Goal: Transaction & Acquisition: Purchase product/service

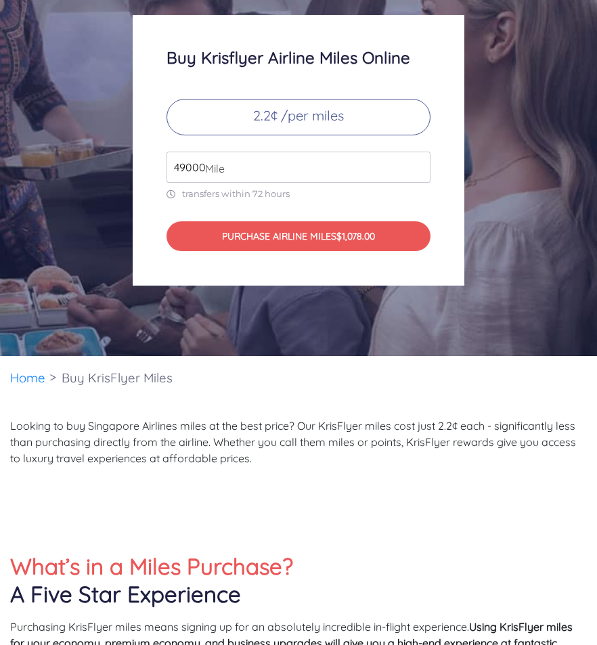
scroll to position [183, 0]
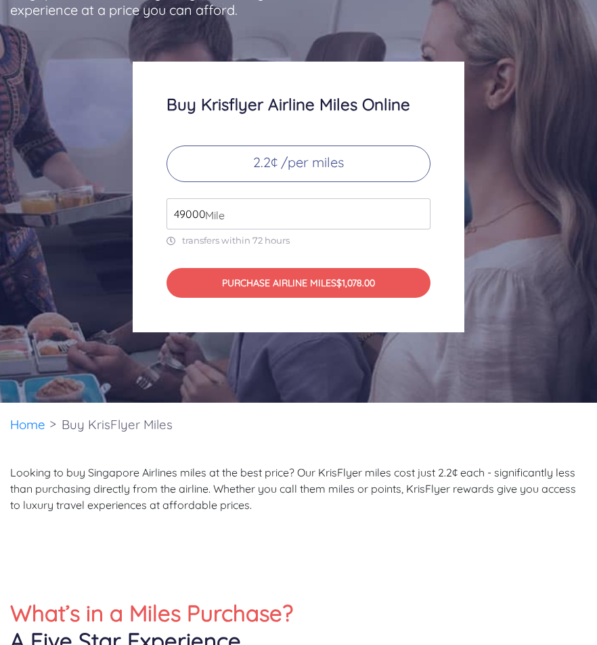
click at [204, 211] on span "Mile" at bounding box center [211, 215] width 26 height 16
click at [418, 209] on input "50000" at bounding box center [299, 213] width 264 height 31
click at [418, 209] on input "51000" at bounding box center [299, 213] width 264 height 31
click at [418, 209] on input "52000" at bounding box center [299, 213] width 264 height 31
click at [418, 209] on input "53000" at bounding box center [299, 213] width 264 height 31
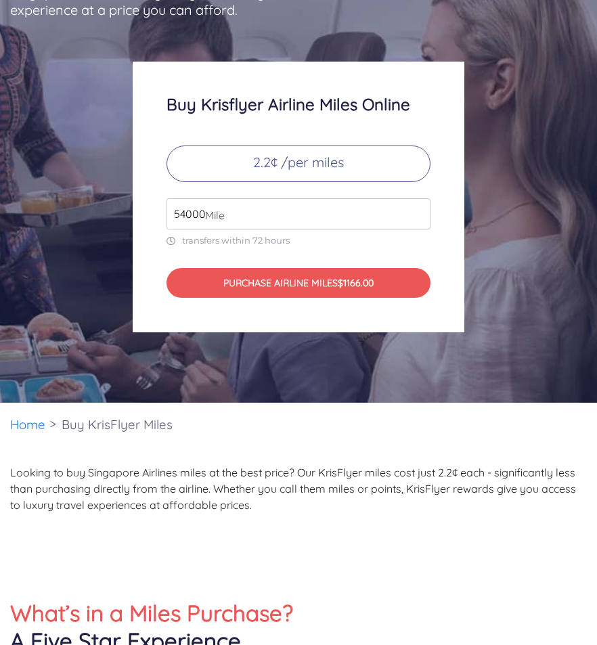
click at [418, 209] on input "54000" at bounding box center [299, 213] width 264 height 31
click at [418, 209] on input "55000" at bounding box center [299, 213] width 264 height 31
click at [418, 209] on input "56000" at bounding box center [299, 213] width 264 height 31
click at [418, 209] on input "57000" at bounding box center [299, 213] width 264 height 31
click at [418, 209] on input "58000" at bounding box center [299, 213] width 264 height 31
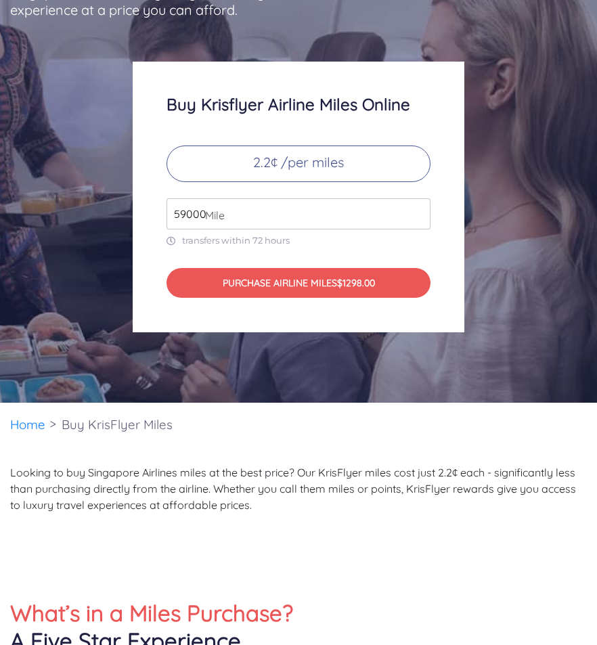
click at [418, 209] on input "59000" at bounding box center [299, 213] width 264 height 31
click at [418, 209] on input "60000" at bounding box center [299, 213] width 264 height 31
click at [418, 209] on input "61000" at bounding box center [299, 213] width 264 height 31
click at [418, 209] on input "62000" at bounding box center [299, 213] width 264 height 31
click at [418, 209] on input "63000" at bounding box center [299, 213] width 264 height 31
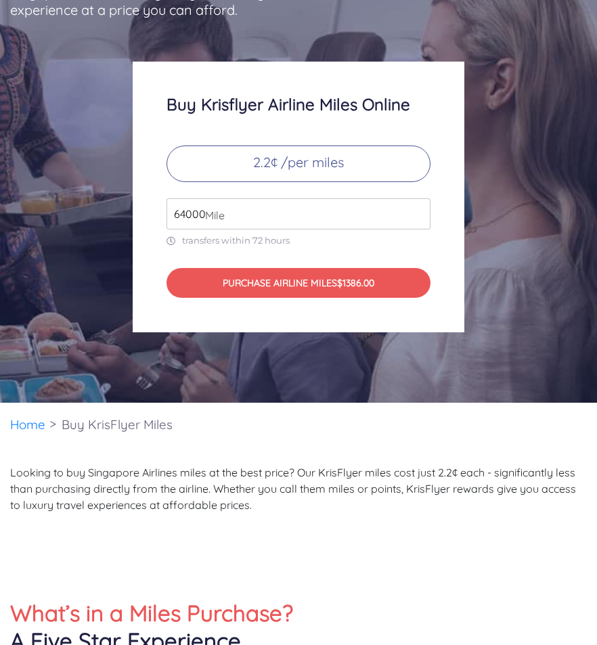
click at [418, 209] on input "64000" at bounding box center [299, 213] width 264 height 31
click at [418, 209] on input "65000" at bounding box center [299, 213] width 264 height 31
click at [418, 209] on input "66000" at bounding box center [299, 213] width 264 height 31
click at [418, 209] on input "67000" at bounding box center [299, 213] width 264 height 31
click at [418, 209] on input "68000" at bounding box center [299, 213] width 264 height 31
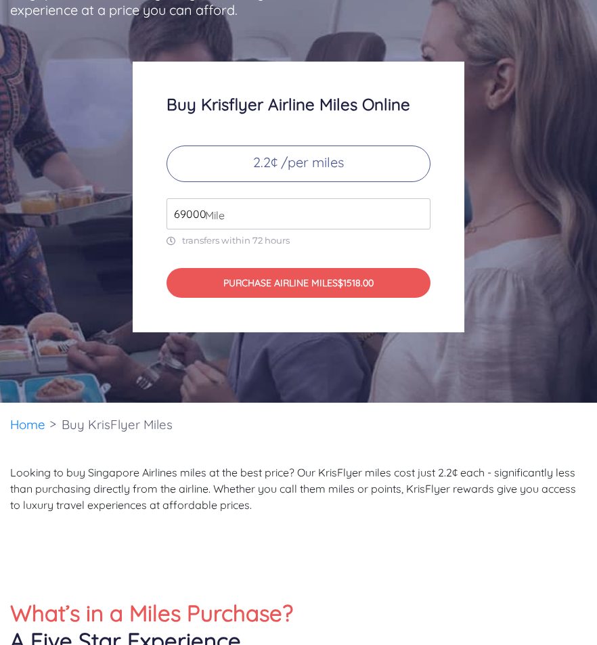
click at [418, 209] on input "69000" at bounding box center [299, 213] width 264 height 31
click at [418, 209] on input "70000" at bounding box center [299, 213] width 264 height 31
click at [418, 209] on input "71000" at bounding box center [299, 213] width 264 height 31
click at [418, 209] on input "72000" at bounding box center [299, 213] width 264 height 31
click at [418, 209] on input "73000" at bounding box center [299, 213] width 264 height 31
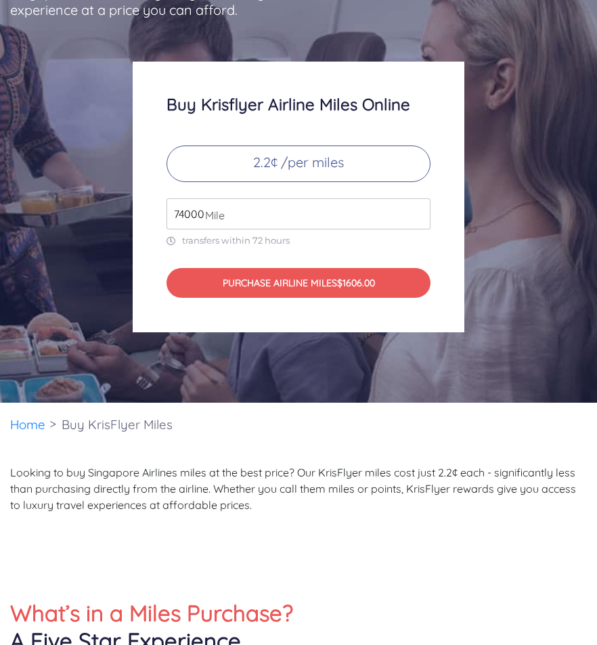
click at [418, 209] on input "74000" at bounding box center [299, 213] width 264 height 31
click at [418, 209] on input "75000" at bounding box center [299, 213] width 264 height 31
click at [400, 315] on div "Buy Krisflyer Airline Miles Online 2.2¢ /per miles 75000 Mile transfers within …" at bounding box center [299, 197] width 332 height 271
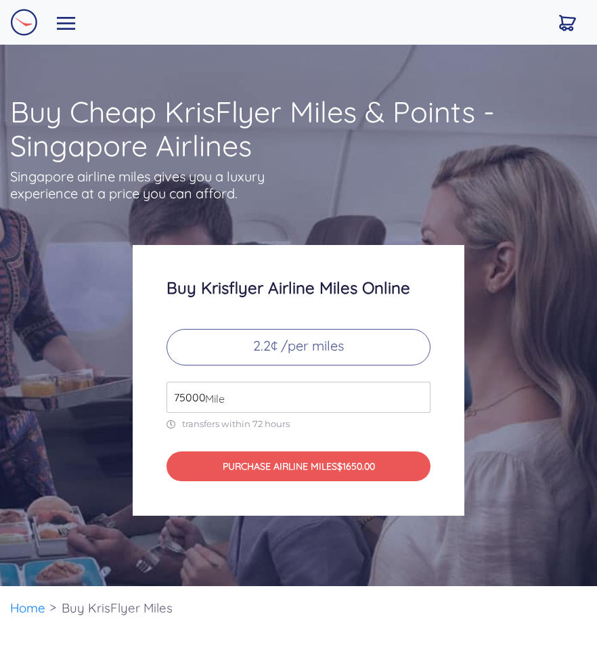
scroll to position [0, 0]
click at [184, 397] on input "75000" at bounding box center [299, 397] width 264 height 31
click at [180, 399] on input "75000" at bounding box center [299, 397] width 264 height 31
type input "133581"
click at [450, 442] on div "Buy Krisflyer Airline Miles Online 2.2¢ /per miles 133581 Mile transfers within…" at bounding box center [299, 380] width 332 height 271
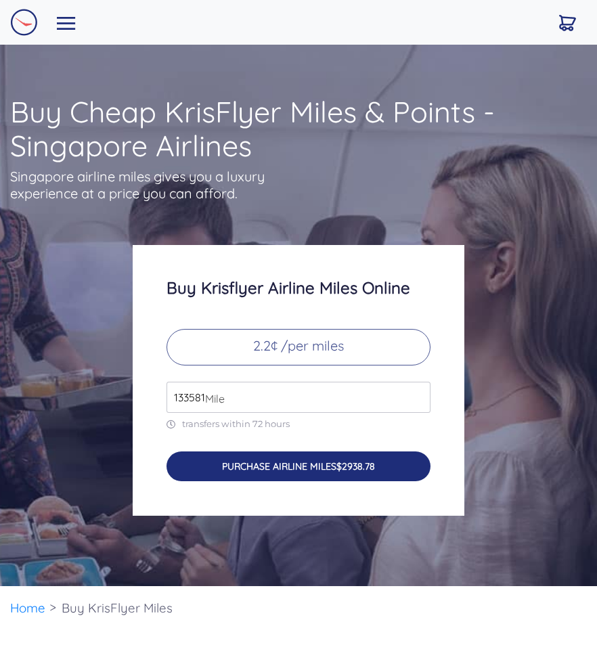
click at [343, 460] on button "PURCHASE AIRLINE MILES $2938.78" at bounding box center [299, 467] width 264 height 30
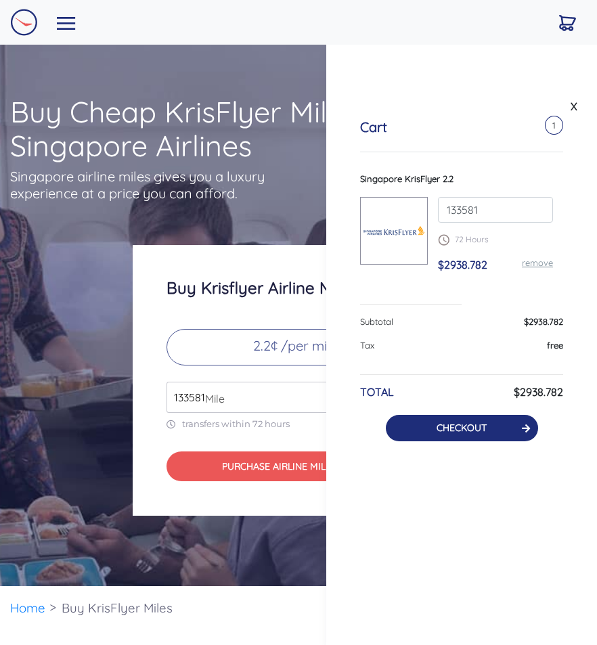
click at [455, 428] on link "CHECKOUT" at bounding box center [462, 428] width 50 height 12
